Goal: Information Seeking & Learning: Find specific fact

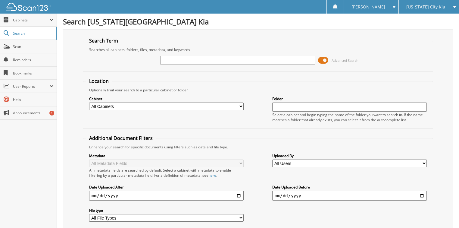
click at [168, 60] on input "text" at bounding box center [237, 60] width 155 height 9
type input "[US_VEHICLE_IDENTIFICATION_NUMBER]"
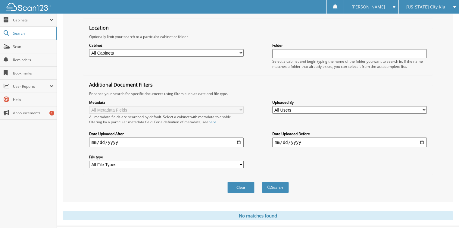
scroll to position [61, 0]
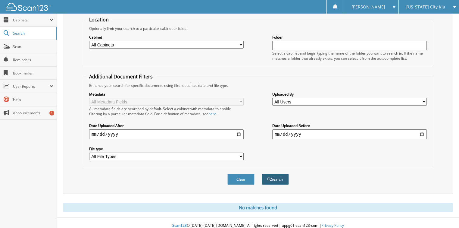
click at [278, 176] on button "Search" at bounding box center [275, 178] width 27 height 11
